Goal: Entertainment & Leisure: Browse casually

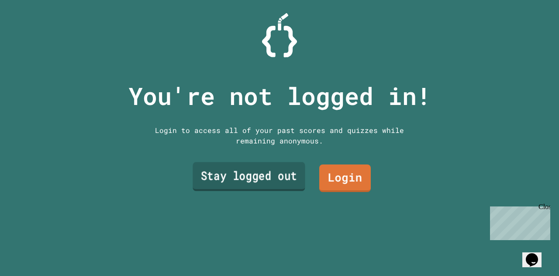
click at [259, 171] on link "Stay logged out" at bounding box center [249, 176] width 112 height 29
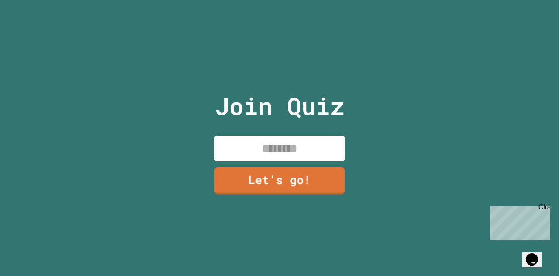
click at [270, 152] on input at bounding box center [279, 148] width 131 height 26
click at [273, 174] on link "Let's go!" at bounding box center [279, 179] width 133 height 29
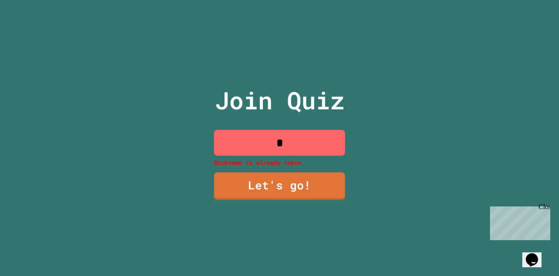
drag, startPoint x: 290, startPoint y: 145, endPoint x: 247, endPoint y: 141, distance: 43.0
click at [247, 141] on input "*" at bounding box center [279, 143] width 131 height 26
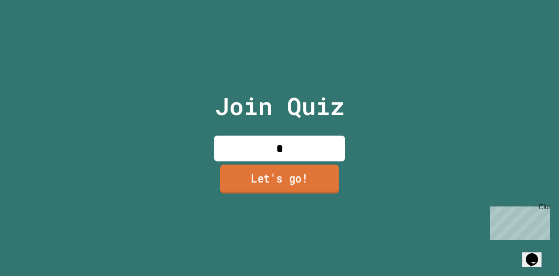
type input "*"
click at [264, 173] on link "Let's go!" at bounding box center [279, 178] width 119 height 29
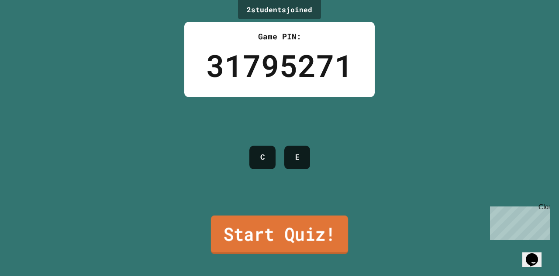
click at [297, 243] on link "Start Quiz!" at bounding box center [279, 234] width 137 height 38
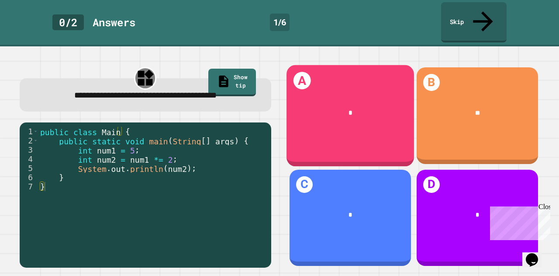
click at [320, 112] on div "*" at bounding box center [351, 113] width 128 height 37
